Goal: Navigation & Orientation: Find specific page/section

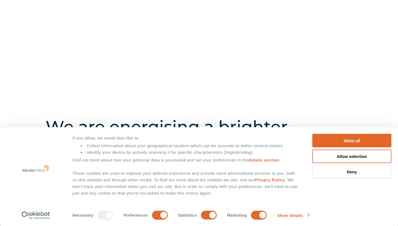
scroll to position [56, 0]
click at [363, 142] on button "Allow all" at bounding box center [351, 141] width 79 height 14
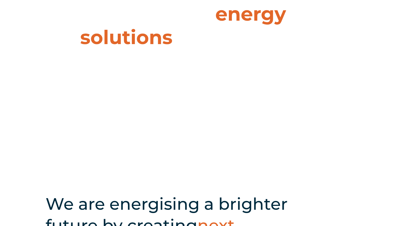
scroll to position [56, 0]
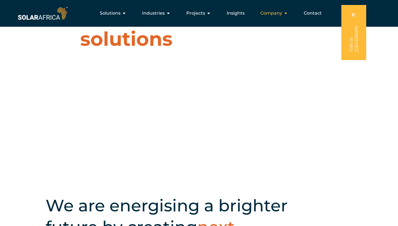
click at [273, 8] on div "Company Close Company Open Company" at bounding box center [274, 13] width 36 height 11
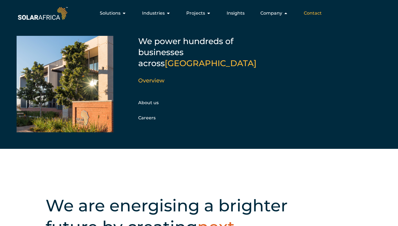
drag, startPoint x: 294, startPoint y: 0, endPoint x: 316, endPoint y: 13, distance: 25.5
click at [316, 13] on span "Contact" at bounding box center [313, 13] width 18 height 7
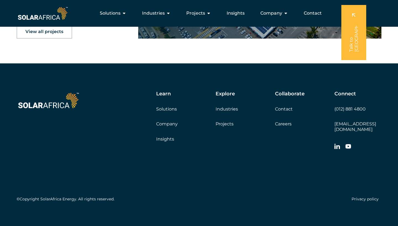
scroll to position [910, 0]
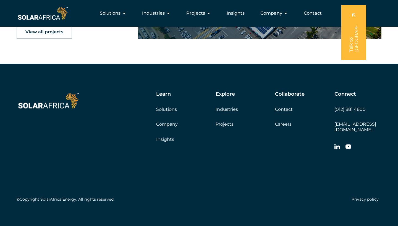
click at [224, 123] on link "Projects" at bounding box center [224, 124] width 18 height 5
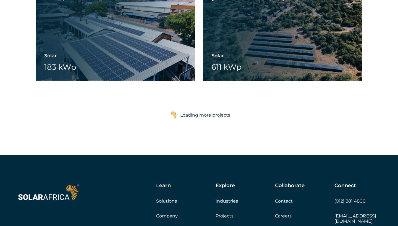
scroll to position [880, 0]
